Goal: Information Seeking & Learning: Check status

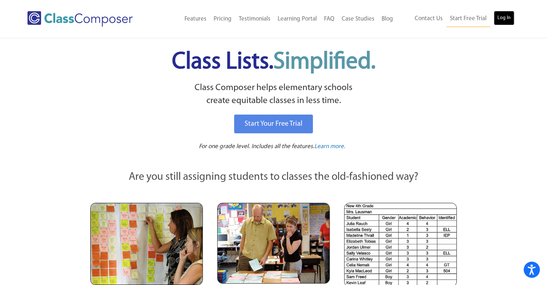
click at [502, 15] on link "Log In" at bounding box center [504, 18] width 21 height 14
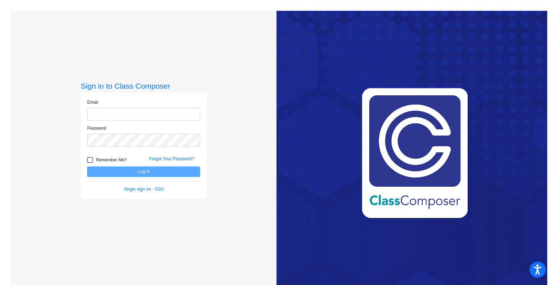
type input "[DOMAIN_NAME][EMAIL_ADDRESS][PERSON_NAME][DOMAIN_NAME]"
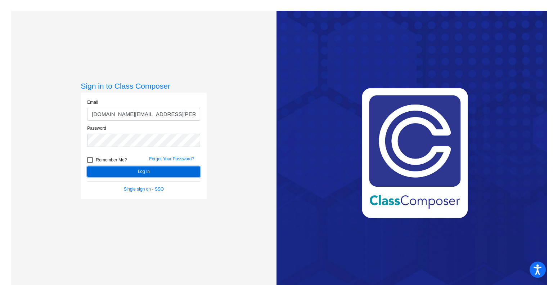
click at [153, 173] on button "Log In" at bounding box center [143, 171] width 113 height 10
click at [153, 171] on button "Log In" at bounding box center [143, 171] width 113 height 10
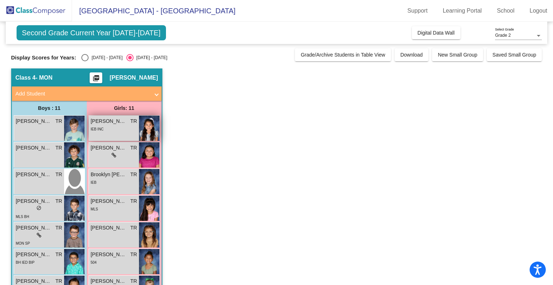
scroll to position [36, 0]
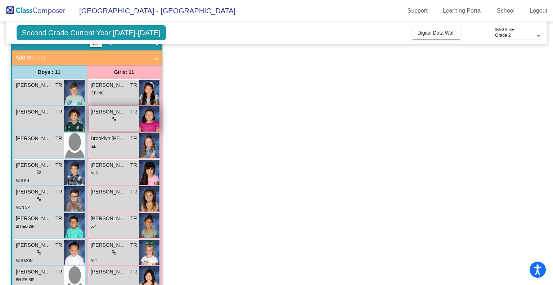
click at [134, 112] on span "TR" at bounding box center [133, 112] width 7 height 8
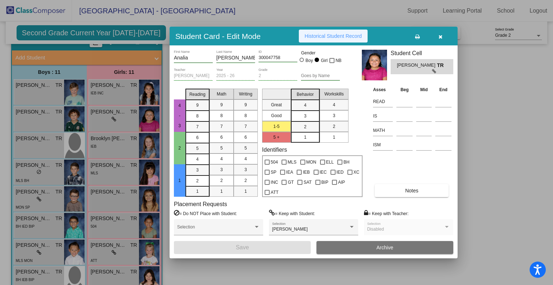
click at [342, 31] on button "Historical Student Record" at bounding box center [333, 36] width 69 height 13
click at [439, 32] on button "button" at bounding box center [440, 36] width 23 height 13
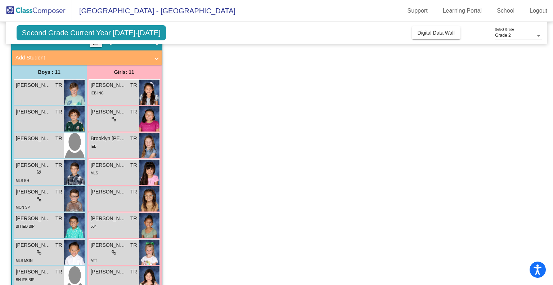
scroll to position [134, 0]
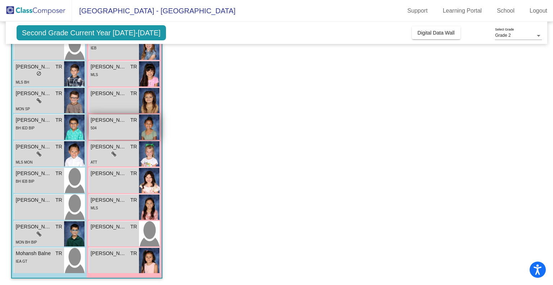
click at [135, 128] on div "504" at bounding box center [114, 128] width 46 height 8
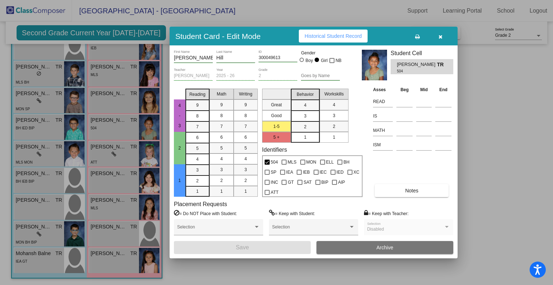
click at [335, 41] on button "Historical Student Record" at bounding box center [333, 36] width 69 height 13
click at [439, 37] on icon "button" at bounding box center [440, 36] width 4 height 5
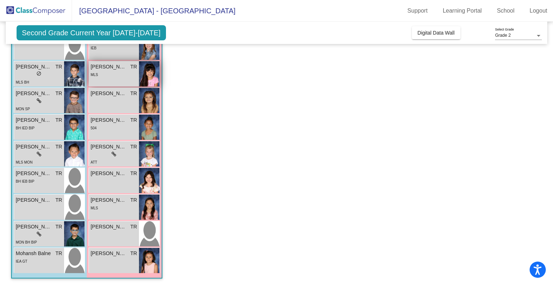
click at [128, 82] on div "Camila Arevalo Garcia TR lock do_not_disturb_alt MLS" at bounding box center [114, 73] width 50 height 25
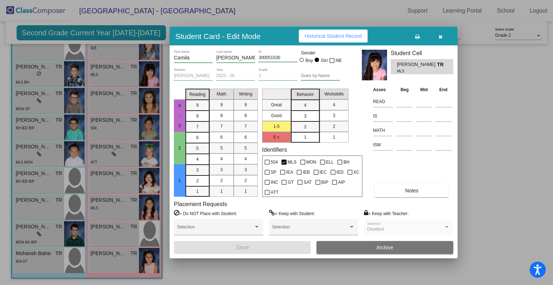
click at [346, 33] on span "Historical Student Record" at bounding box center [333, 36] width 57 height 6
click at [338, 1] on div at bounding box center [276, 142] width 553 height 285
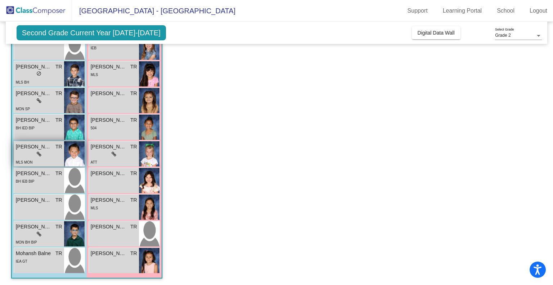
click at [40, 154] on icon at bounding box center [39, 154] width 5 height 5
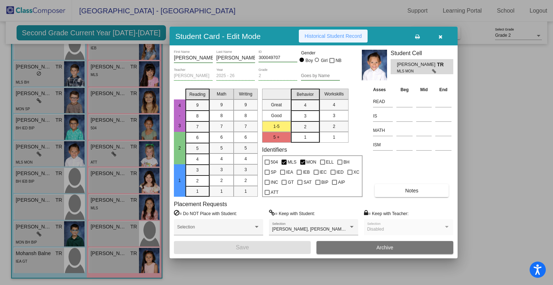
click at [346, 40] on button "Historical Student Record" at bounding box center [333, 36] width 69 height 13
click at [436, 33] on button "button" at bounding box center [440, 36] width 23 height 13
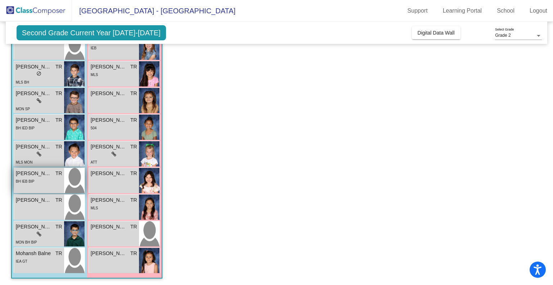
scroll to position [98, 0]
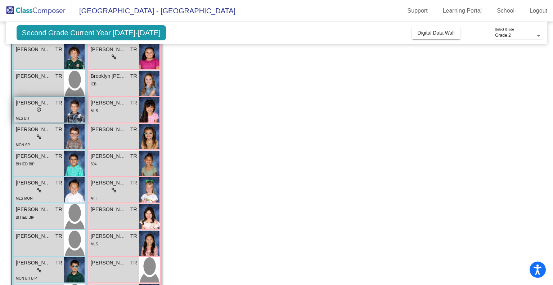
click at [37, 107] on span "do_not_disturb_alt" at bounding box center [38, 109] width 5 height 5
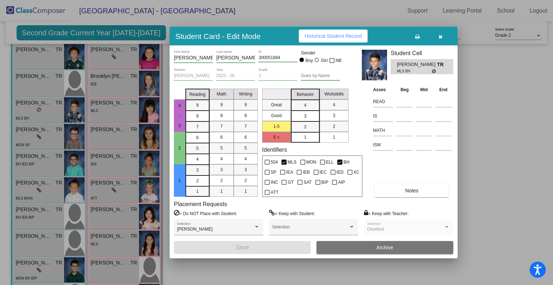
click at [351, 32] on button "Historical Student Record" at bounding box center [333, 36] width 69 height 13
click at [440, 39] on icon "button" at bounding box center [440, 36] width 4 height 5
